Goal: Task Accomplishment & Management: Manage account settings

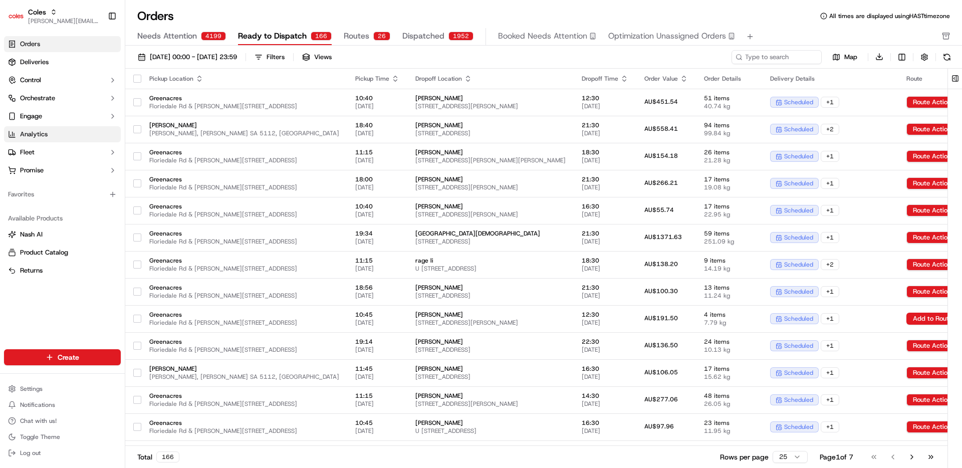
click at [55, 131] on link "Analytics" at bounding box center [62, 134] width 117 height 16
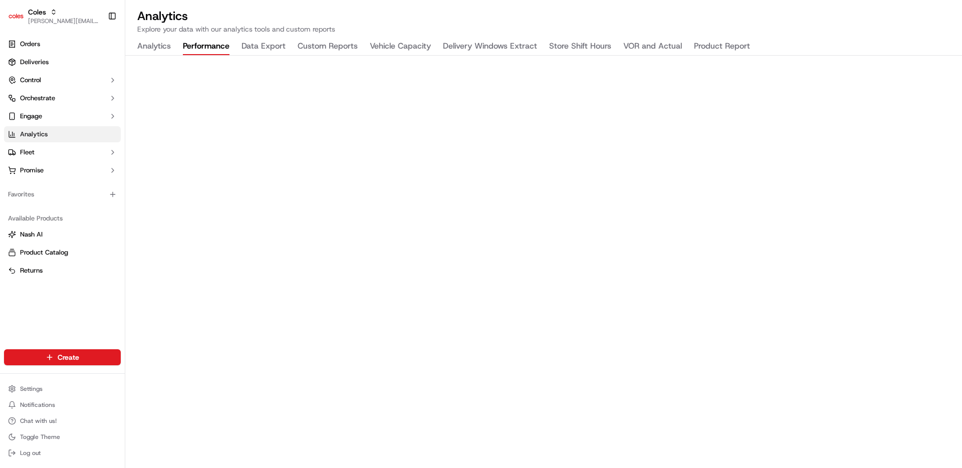
click at [200, 49] on button "Performance" at bounding box center [206, 46] width 47 height 17
click at [54, 45] on link "Orders" at bounding box center [62, 44] width 117 height 16
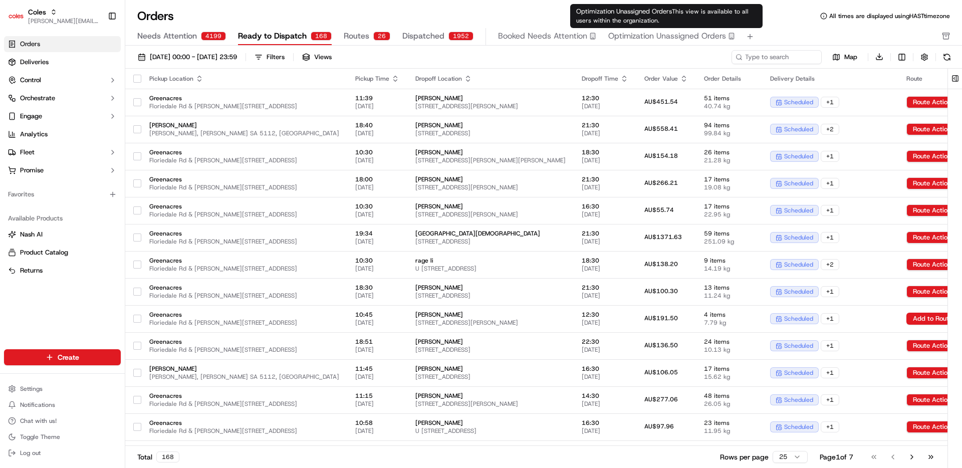
click at [660, 32] on span "Optimization Unassigned Orders" at bounding box center [667, 36] width 118 height 12
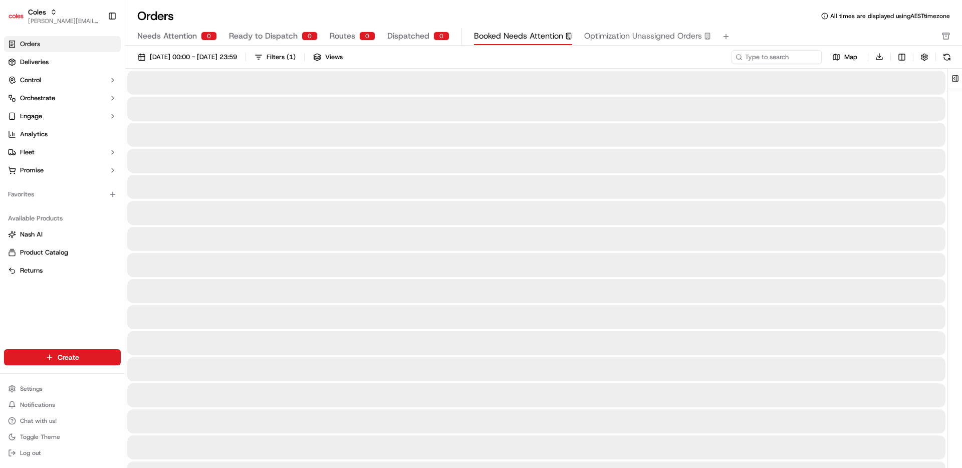
click at [503, 43] on button "Booked Needs Attention" at bounding box center [523, 36] width 98 height 17
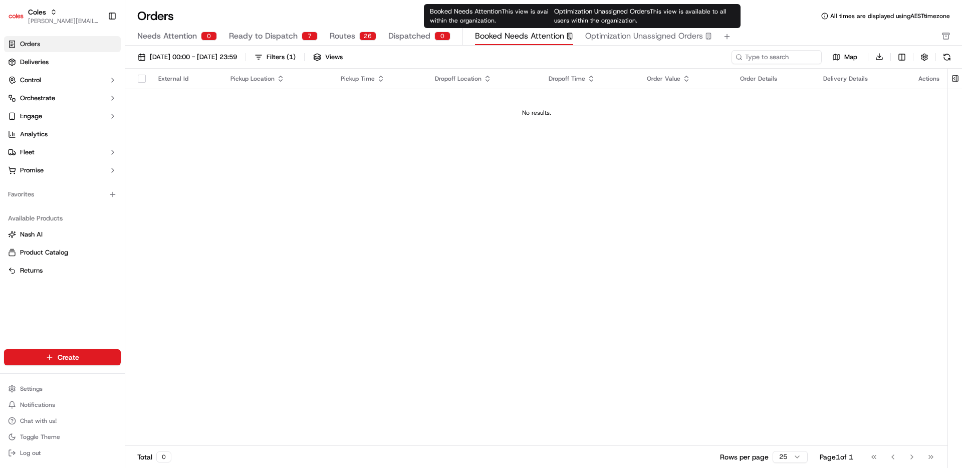
click at [594, 38] on span "Optimization Unassigned Orders" at bounding box center [644, 36] width 118 height 12
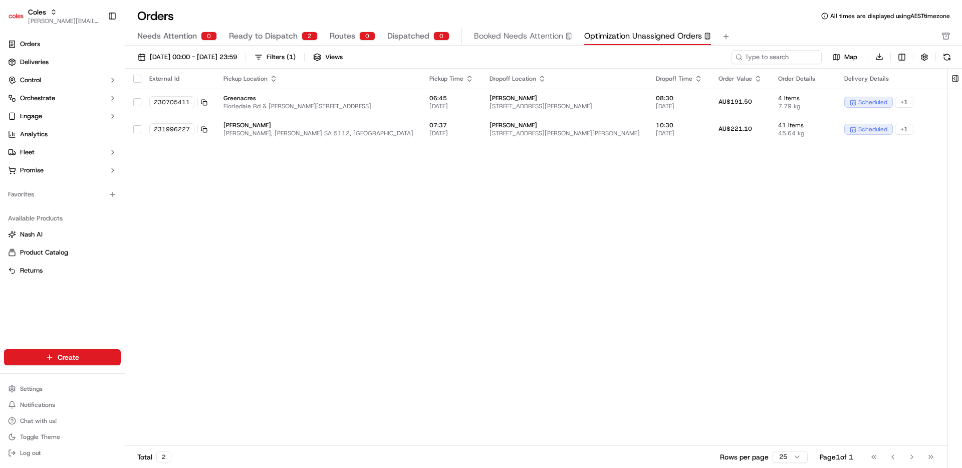
click at [443, 225] on div "External Id Pickup Location Pickup Time Dropoff Location Dropoff Time Order Val…" at bounding box center [568, 258] width 886 height 378
click at [471, 243] on div "External Id Pickup Location Pickup Time Dropoff Location Dropoff Time Order Val…" at bounding box center [568, 258] width 886 height 378
click at [470, 244] on div "External Id Pickup Location Pickup Time Dropoff Location Dropoff Time Order Val…" at bounding box center [568, 258] width 886 height 378
click at [469, 244] on div "External Id Pickup Location Pickup Time Dropoff Location Dropoff Time Order Val…" at bounding box center [568, 258] width 886 height 378
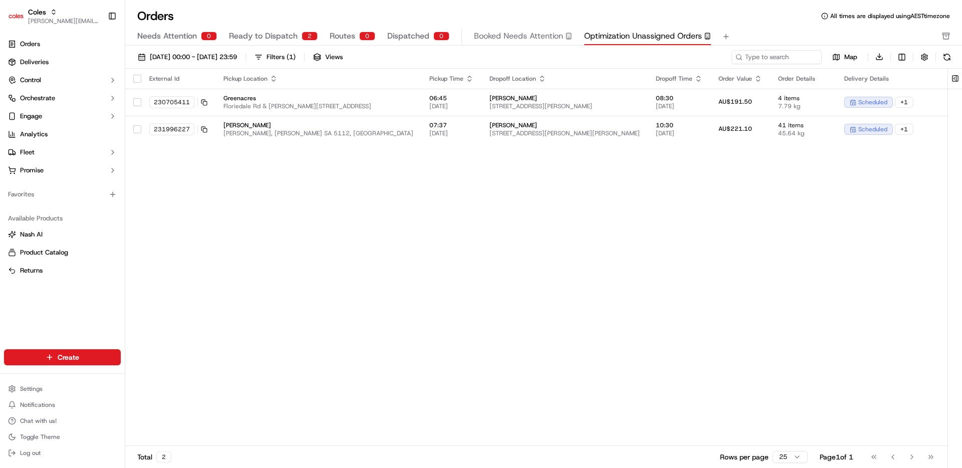
click at [470, 245] on div "External Id Pickup Location Pickup Time Dropoff Location Dropoff Time Order Val…" at bounding box center [568, 258] width 886 height 378
click at [514, 109] on span "2 Carden Ct, GOLDEN GROVE, SA 5125, AU" at bounding box center [565, 106] width 150 height 8
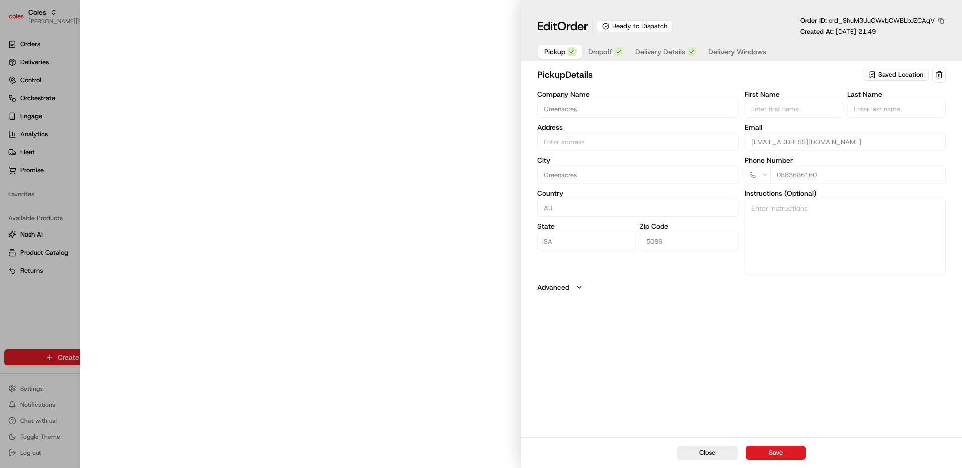
type input "Cnr Muller Rd amd Floridale Rd Greenacres SA 5086 AU"
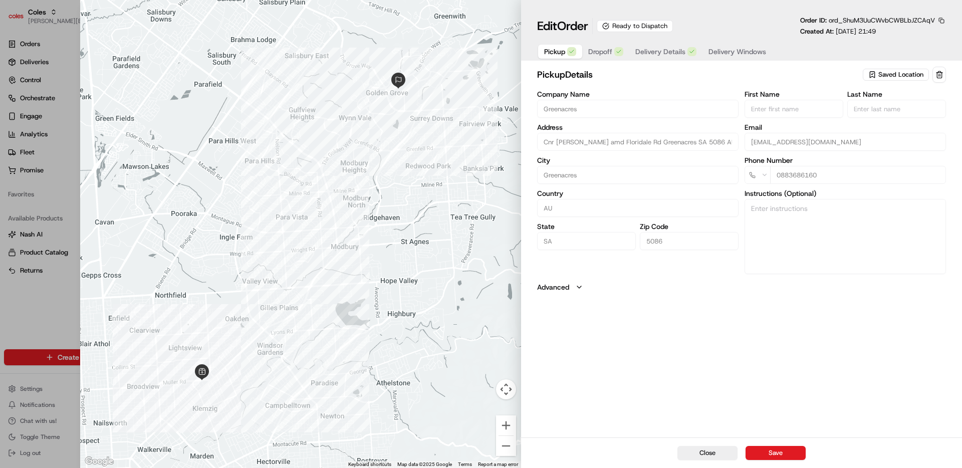
type input "+1"
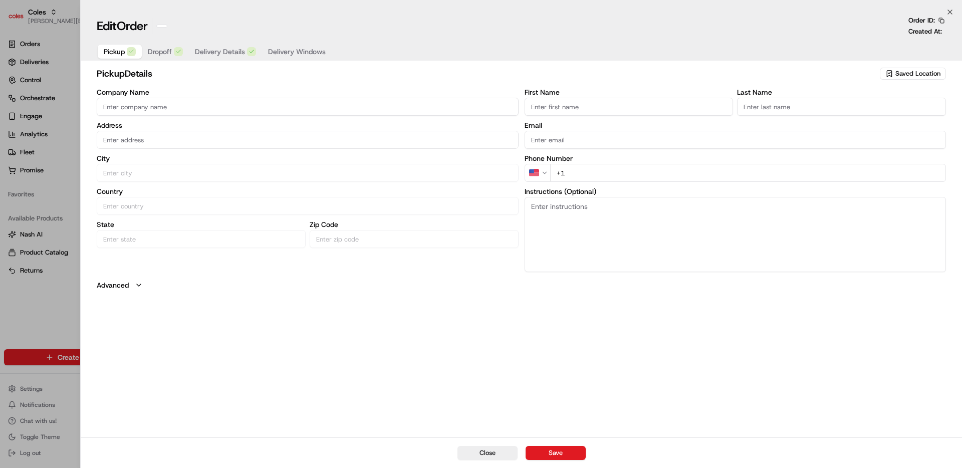
click at [56, 320] on div at bounding box center [481, 234] width 962 height 468
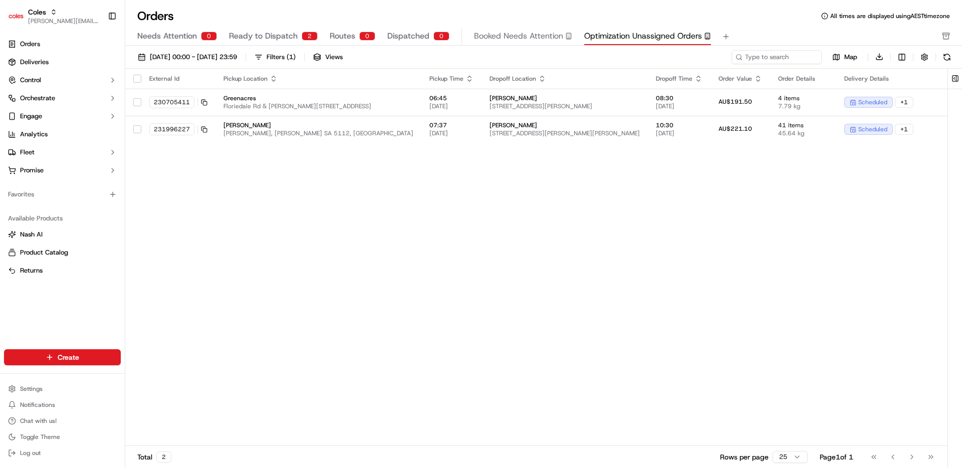
click at [486, 300] on div "External Id Pickup Location Pickup Time Dropoff Location Dropoff Time Order Val…" at bounding box center [568, 258] width 886 height 378
click at [485, 273] on div "External Id Pickup Location Pickup Time Dropoff Location Dropoff Time Order Val…" at bounding box center [568, 258] width 886 height 378
drag, startPoint x: 677, startPoint y: 236, endPoint x: 679, endPoint y: 228, distance: 8.8
click at [677, 235] on div "External Id Pickup Location Pickup Time Dropoff Location Dropoff Time Order Val…" at bounding box center [568, 258] width 886 height 378
drag, startPoint x: 466, startPoint y: 247, endPoint x: 518, endPoint y: 174, distance: 89.0
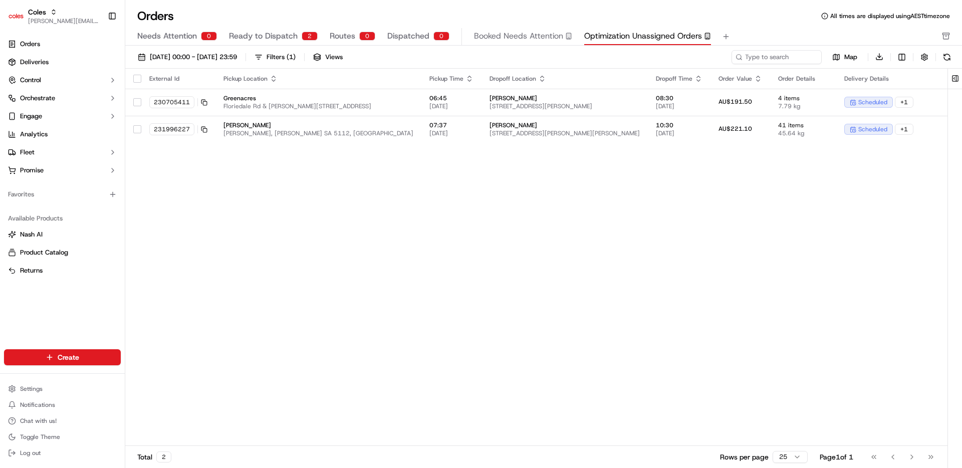
click at [466, 247] on div "External Id Pickup Location Pickup Time Dropoff Location Dropoff Time Order Val…" at bounding box center [568, 258] width 886 height 378
click at [497, 268] on div "External Id Pickup Location Pickup Time Dropoff Location Dropoff Time Order Val…" at bounding box center [568, 258] width 886 height 378
click at [348, 128] on span "[PERSON_NAME]" at bounding box center [319, 125] width 190 height 8
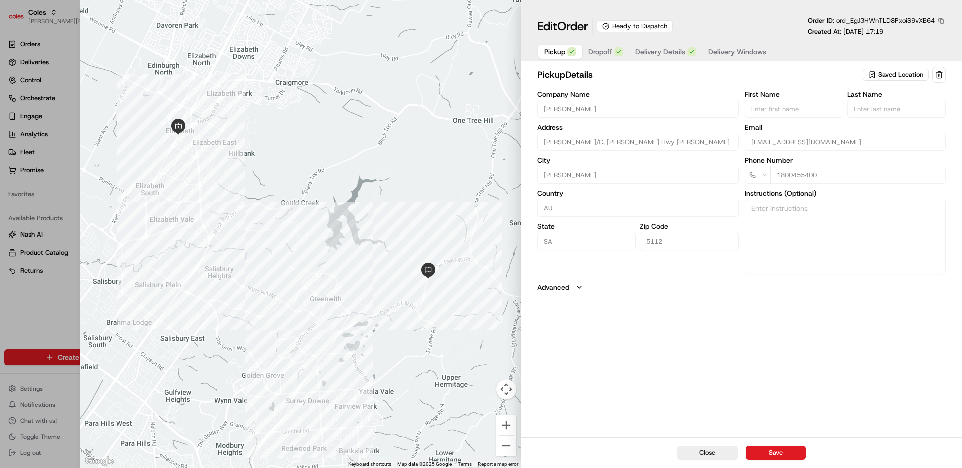
click at [943, 20] on button "button" at bounding box center [941, 20] width 9 height 9
click at [901, 36] on button "Copy ID" at bounding box center [914, 36] width 91 height 12
click at [45, 292] on div at bounding box center [481, 234] width 962 height 468
type input "+1"
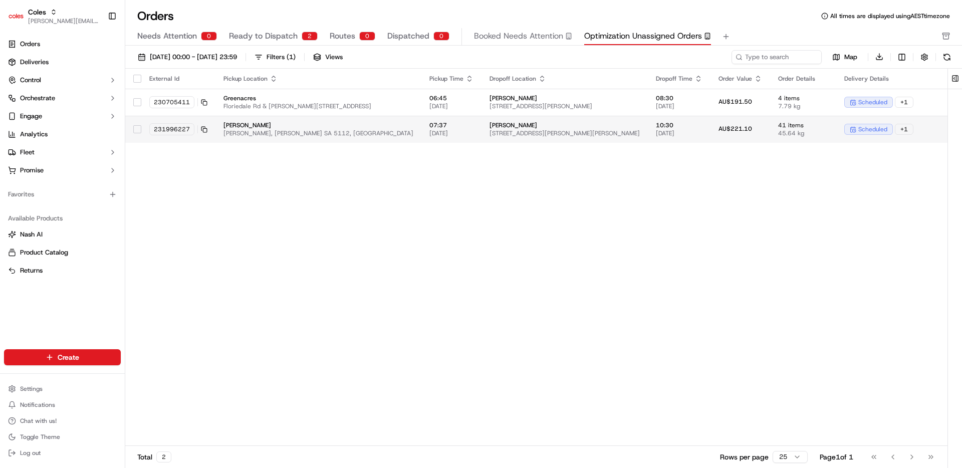
click at [656, 132] on span "[DATE]" at bounding box center [679, 133] width 47 height 8
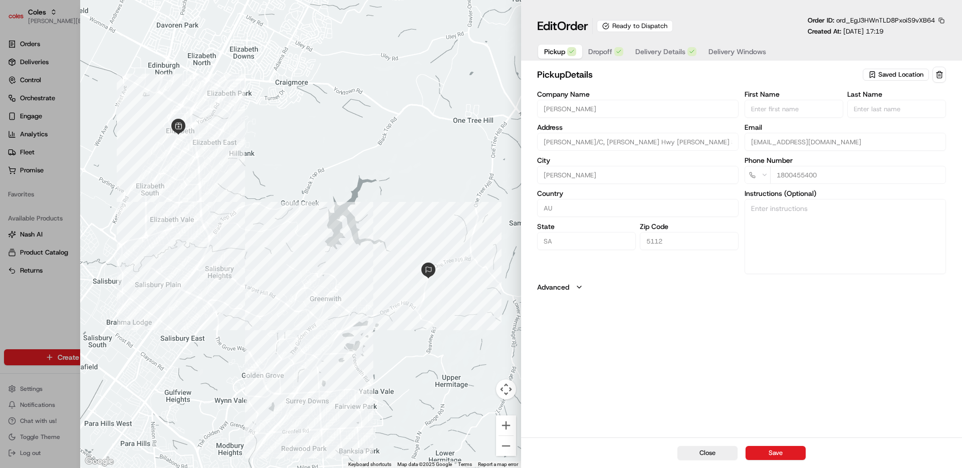
type input "+1"
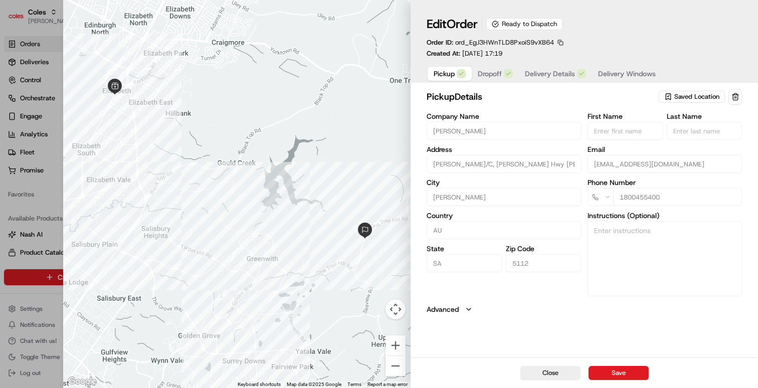
click button "Close" at bounding box center [746, 12] width 8 height 8
